Goal: Check status

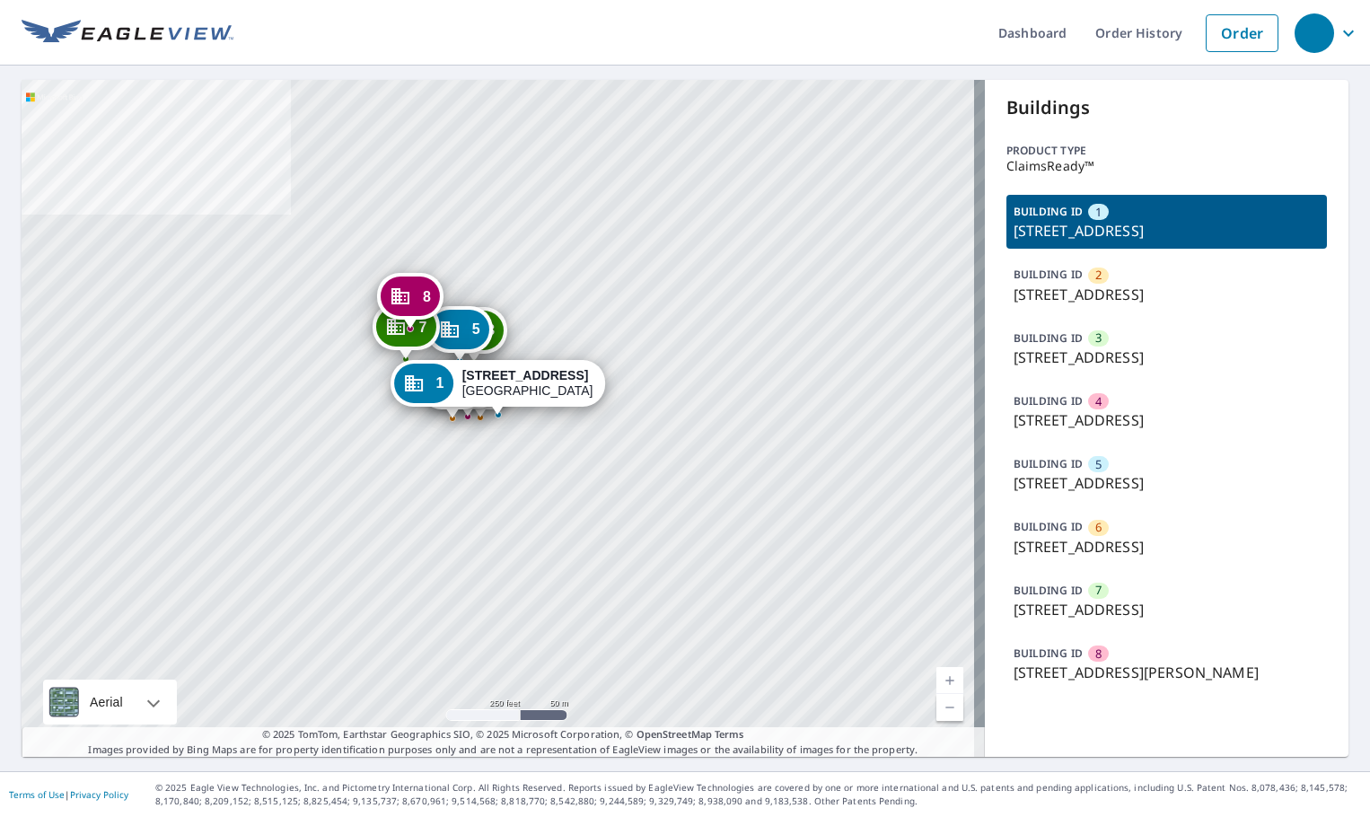
click at [1120, 282] on div "BUILDING ID 2 [STREET_ADDRESS]" at bounding box center [1166, 285] width 321 height 54
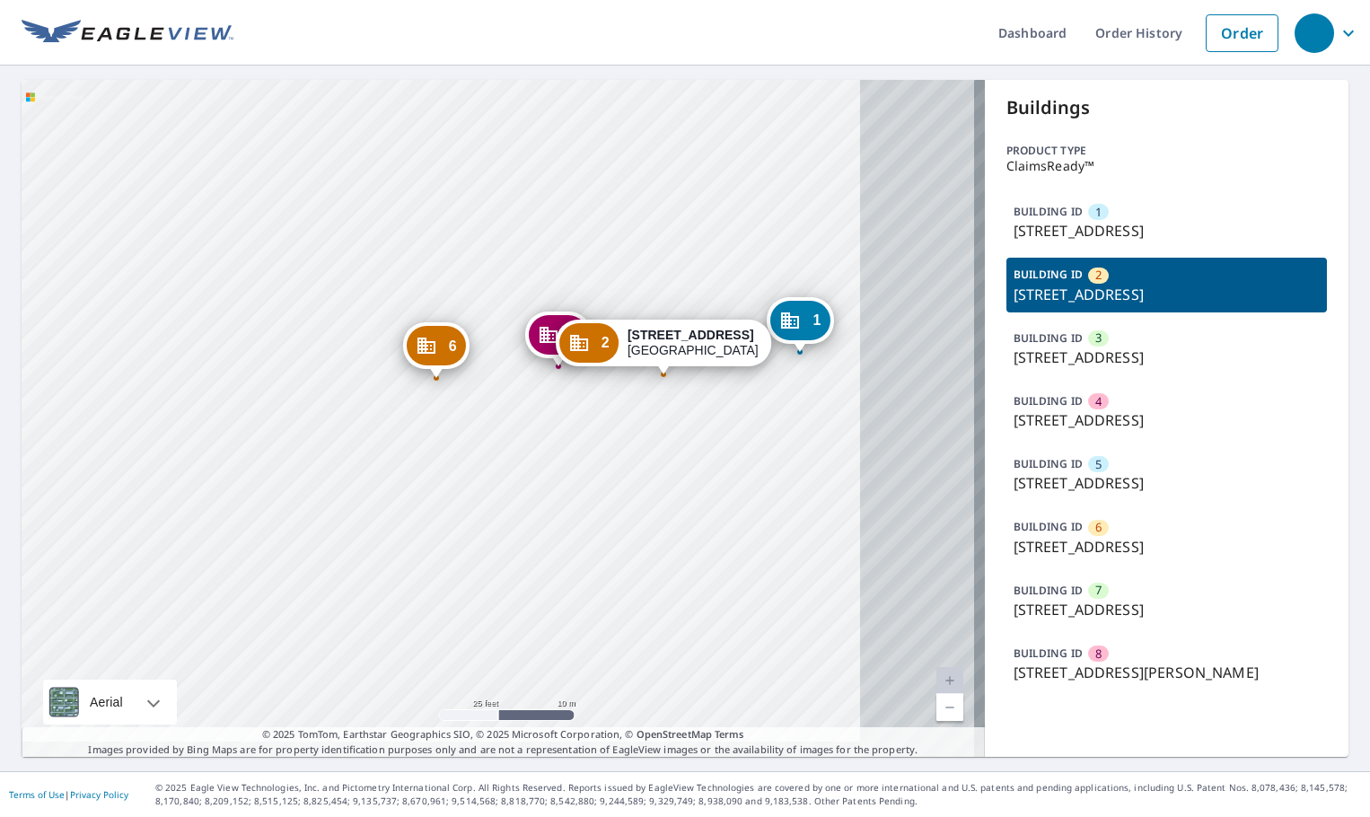
drag, startPoint x: 672, startPoint y: 447, endPoint x: 441, endPoint y: 416, distance: 232.9
click at [440, 417] on div "1 [STREET_ADDRESS] 3 [STREET_ADDRESS] [GEOGRAPHIC_DATA][STREET_ADDRESS] [GEOGRA…" at bounding box center [503, 418] width 963 height 677
